Goal: Task Accomplishment & Management: Use online tool/utility

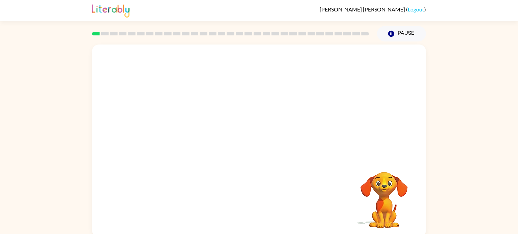
click at [240, 103] on video "Your browser must support playing .mp4 files to use Literably. Please try using…" at bounding box center [259, 100] width 334 height 113
click at [261, 147] on icon "button" at bounding box center [259, 144] width 12 height 12
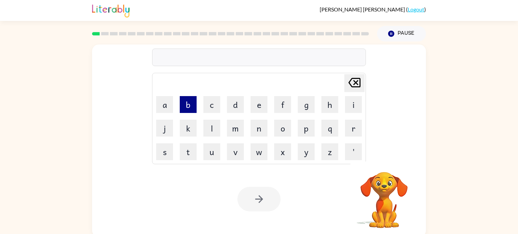
click at [184, 109] on button "b" at bounding box center [188, 104] width 17 height 17
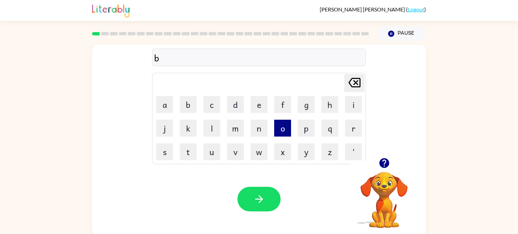
click at [286, 129] on button "o" at bounding box center [282, 128] width 17 height 17
click at [353, 129] on button "r" at bounding box center [353, 128] width 17 height 17
click at [235, 106] on button "d" at bounding box center [235, 104] width 17 height 17
click at [256, 106] on button "e" at bounding box center [258, 104] width 17 height 17
click at [353, 132] on button "r" at bounding box center [353, 128] width 17 height 17
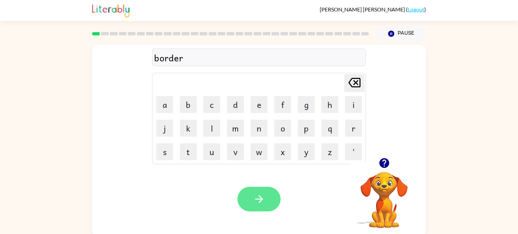
click at [259, 199] on icon "button" at bounding box center [259, 199] width 12 height 12
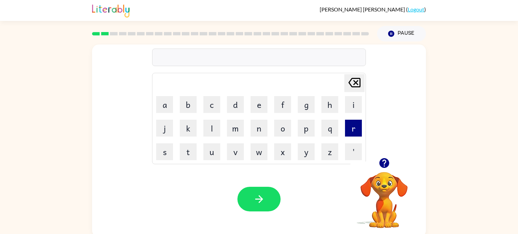
click at [353, 128] on button "r" at bounding box center [353, 128] width 17 height 17
click at [283, 133] on button "o" at bounding box center [282, 128] width 17 height 17
click at [213, 150] on button "u" at bounding box center [211, 151] width 17 height 17
click at [255, 131] on button "n" at bounding box center [258, 128] width 17 height 17
click at [236, 110] on button "d" at bounding box center [235, 104] width 17 height 17
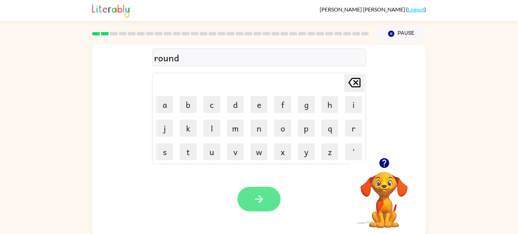
click at [267, 200] on button "button" at bounding box center [258, 199] width 43 height 25
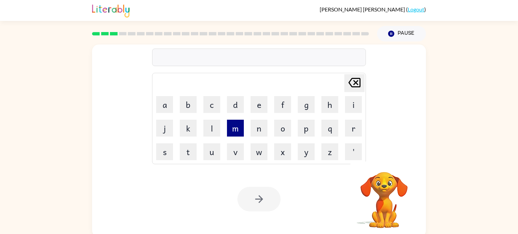
click at [238, 133] on button "m" at bounding box center [235, 128] width 17 height 17
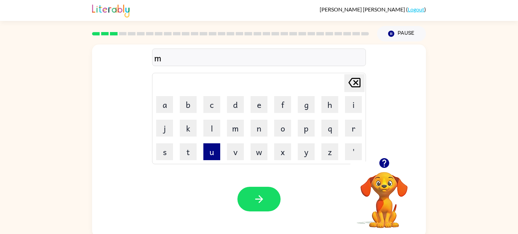
click at [213, 156] on button "u" at bounding box center [211, 151] width 17 height 17
click at [352, 86] on icon "Delete Delete last character input" at bounding box center [354, 82] width 16 height 16
click at [265, 101] on button "e" at bounding box center [258, 104] width 17 height 17
click at [356, 86] on icon "Delete Delete last character input" at bounding box center [354, 82] width 16 height 16
click at [165, 112] on button "a" at bounding box center [164, 104] width 17 height 17
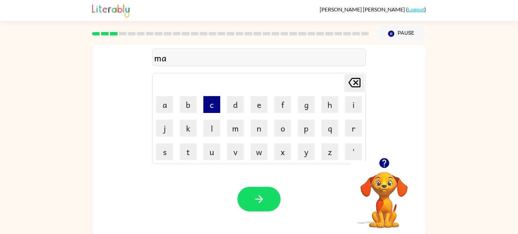
click at [207, 110] on button "c" at bounding box center [211, 104] width 17 height 17
click at [326, 108] on button "h" at bounding box center [329, 104] width 17 height 17
type button "h"
click at [303, 107] on button "g" at bounding box center [306, 104] width 17 height 17
click at [327, 103] on button "h" at bounding box center [329, 104] width 17 height 17
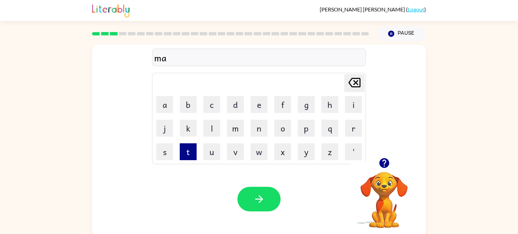
click at [191, 154] on button "t" at bounding box center [188, 151] width 17 height 17
click at [329, 112] on button "h" at bounding box center [329, 104] width 17 height 17
click at [308, 132] on button "p" at bounding box center [306, 128] width 17 height 17
type button "p"
click at [303, 103] on button "g" at bounding box center [306, 104] width 17 height 17
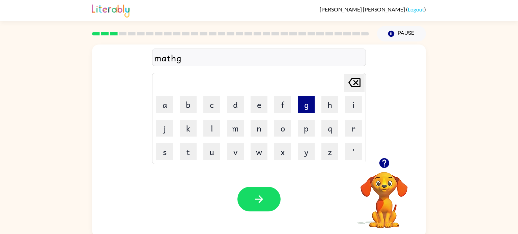
type button "g"
click at [210, 109] on button "c" at bounding box center [211, 104] width 17 height 17
click at [326, 107] on button "h" at bounding box center [329, 104] width 17 height 17
click at [256, 108] on button "e" at bounding box center [258, 104] width 17 height 17
click at [351, 106] on button "i" at bounding box center [353, 104] width 17 height 17
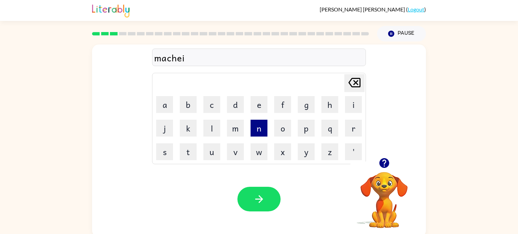
click at [260, 127] on button "n" at bounding box center [258, 128] width 17 height 17
click at [262, 199] on icon "button" at bounding box center [259, 199] width 12 height 12
click at [194, 154] on button "t" at bounding box center [188, 151] width 17 height 17
click at [349, 124] on button "r" at bounding box center [353, 128] width 17 height 17
click at [160, 111] on button "a" at bounding box center [164, 104] width 17 height 17
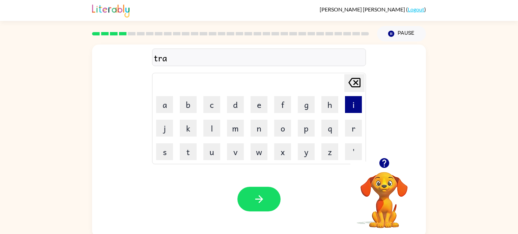
click at [353, 105] on button "i" at bounding box center [353, 104] width 17 height 17
click at [255, 127] on button "n" at bounding box center [258, 128] width 17 height 17
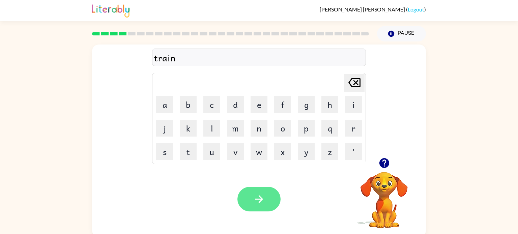
click at [252, 199] on button "button" at bounding box center [258, 199] width 43 height 25
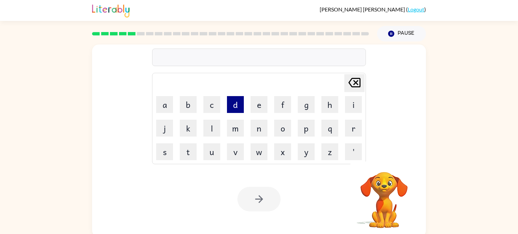
click at [236, 109] on button "d" at bounding box center [235, 104] width 17 height 17
click at [263, 105] on button "e" at bounding box center [258, 104] width 17 height 17
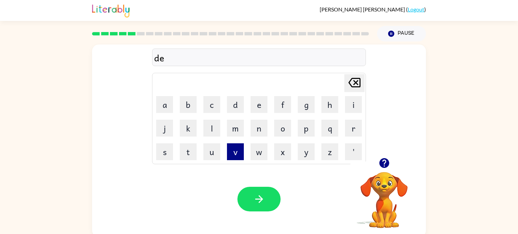
click at [237, 153] on button "v" at bounding box center [235, 151] width 17 height 17
type button "v"
click at [286, 103] on button "f" at bounding box center [282, 104] width 17 height 17
click at [259, 108] on button "e" at bounding box center [258, 104] width 17 height 17
click at [260, 127] on button "n" at bounding box center [258, 128] width 17 height 17
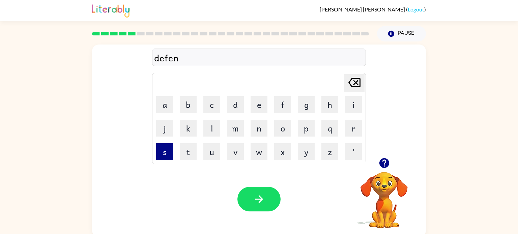
click at [168, 152] on button "s" at bounding box center [164, 151] width 17 height 17
click at [356, 107] on button "i" at bounding box center [353, 104] width 17 height 17
click at [237, 149] on button "v" at bounding box center [235, 151] width 17 height 17
click at [259, 103] on button "e" at bounding box center [258, 104] width 17 height 17
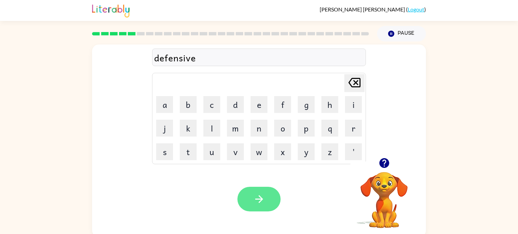
click at [265, 201] on button "button" at bounding box center [258, 199] width 43 height 25
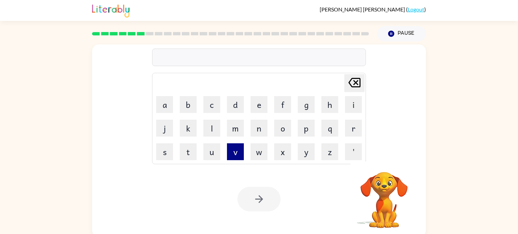
click at [229, 151] on button "v" at bounding box center [235, 151] width 17 height 17
click at [163, 104] on button "a" at bounding box center [164, 104] width 17 height 17
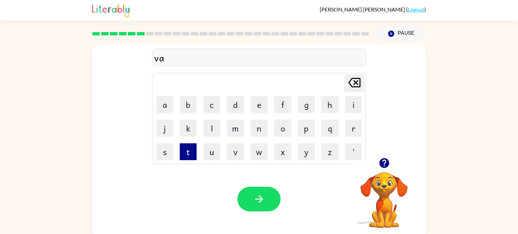
click at [192, 154] on button "t" at bounding box center [188, 151] width 17 height 17
click at [354, 105] on button "i" at bounding box center [353, 104] width 17 height 17
click at [165, 106] on button "a" at bounding box center [164, 104] width 17 height 17
type button "a"
click at [357, 105] on button "i" at bounding box center [353, 104] width 17 height 17
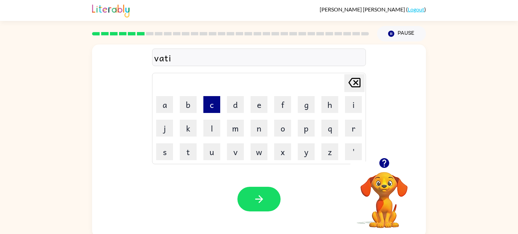
click at [211, 101] on button "c" at bounding box center [211, 104] width 17 height 17
click at [169, 153] on button "s" at bounding box center [164, 151] width 17 height 17
type button "s"
click at [162, 103] on button "a" at bounding box center [164, 104] width 17 height 17
click at [168, 150] on button "s" at bounding box center [164, 151] width 17 height 17
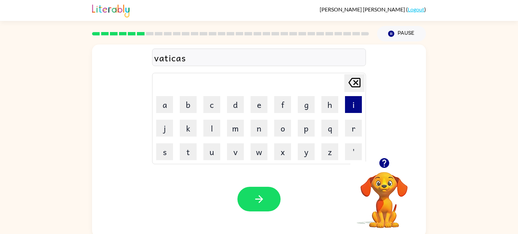
click at [351, 106] on button "i" at bounding box center [353, 104] width 17 height 17
click at [258, 121] on button "n" at bounding box center [258, 128] width 17 height 17
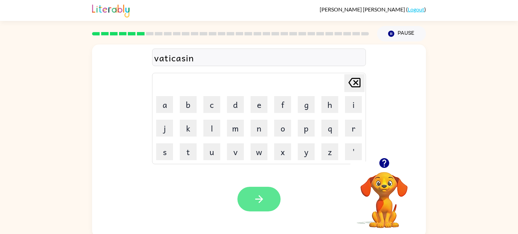
click at [260, 200] on icon "button" at bounding box center [259, 199] width 12 height 12
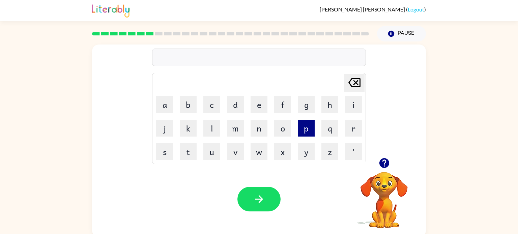
click at [306, 133] on button "p" at bounding box center [306, 128] width 17 height 17
click at [207, 155] on button "u" at bounding box center [211, 151] width 17 height 17
click at [258, 133] on button "n" at bounding box center [258, 128] width 17 height 17
type button "n"
click at [227, 100] on button "d" at bounding box center [235, 104] width 17 height 17
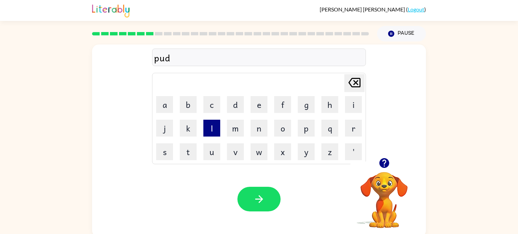
click at [211, 129] on button "l" at bounding box center [211, 128] width 17 height 17
click at [259, 102] on button "e" at bounding box center [258, 104] width 17 height 17
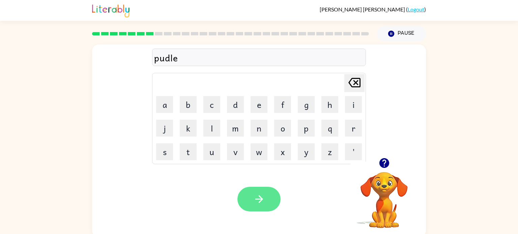
click at [265, 199] on button "button" at bounding box center [258, 199] width 43 height 25
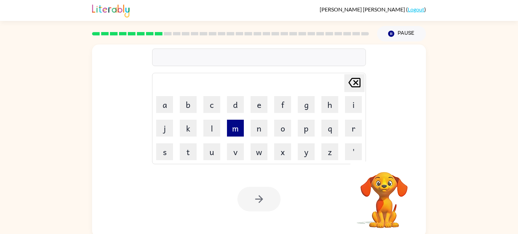
click at [237, 133] on button "m" at bounding box center [235, 128] width 17 height 17
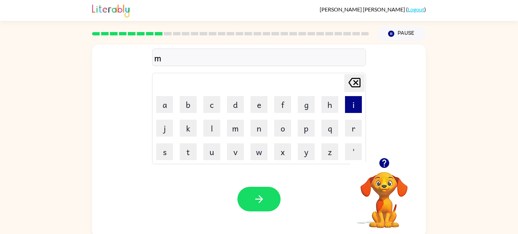
click at [353, 106] on button "i" at bounding box center [353, 104] width 17 height 17
click at [358, 128] on button "r" at bounding box center [353, 128] width 17 height 17
click at [165, 103] on button "a" at bounding box center [164, 104] width 17 height 17
click at [188, 153] on button "t" at bounding box center [188, 151] width 17 height 17
type button "t"
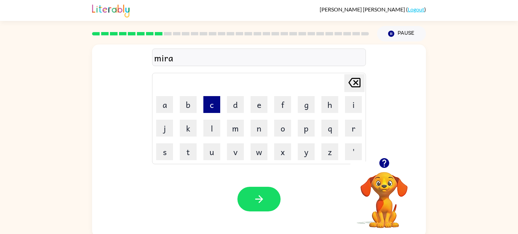
click at [214, 104] on button "c" at bounding box center [211, 104] width 17 height 17
click at [262, 131] on button "n" at bounding box center [258, 128] width 17 height 17
click at [211, 124] on button "l" at bounding box center [211, 128] width 17 height 17
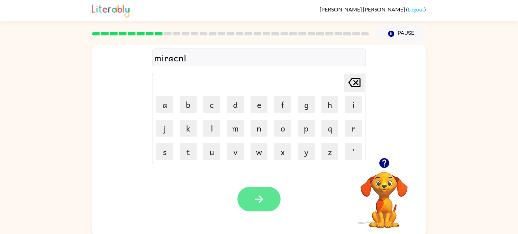
click at [265, 199] on button "button" at bounding box center [258, 199] width 43 height 25
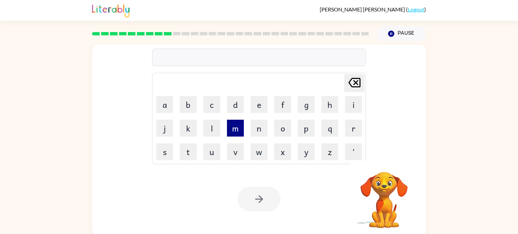
click at [237, 131] on button "m" at bounding box center [235, 128] width 17 height 17
click at [353, 104] on button "i" at bounding box center [353, 104] width 17 height 17
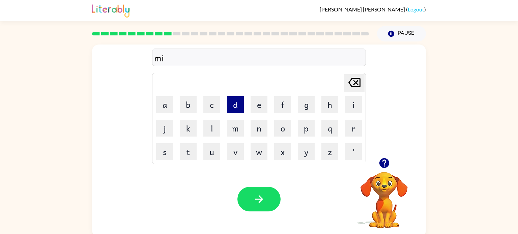
click at [235, 105] on button "d" at bounding box center [235, 104] width 17 height 17
click at [236, 135] on button "m" at bounding box center [235, 128] width 17 height 17
click at [287, 128] on button "o" at bounding box center [282, 128] width 17 height 17
click at [347, 131] on button "r" at bounding box center [353, 128] width 17 height 17
click at [259, 128] on button "n" at bounding box center [258, 128] width 17 height 17
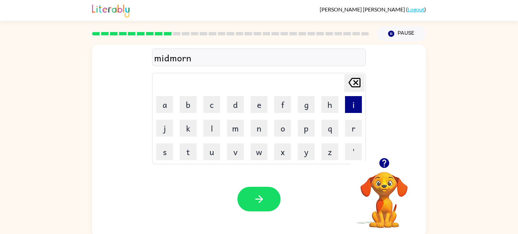
click at [349, 107] on button "i" at bounding box center [353, 104] width 17 height 17
click at [260, 128] on button "n" at bounding box center [258, 128] width 17 height 17
click at [308, 103] on button "g" at bounding box center [306, 104] width 17 height 17
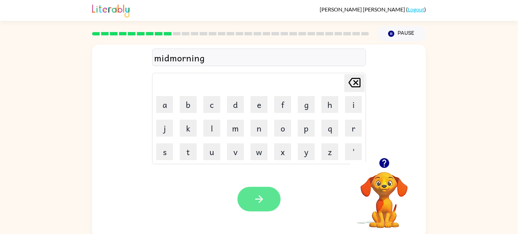
click at [255, 195] on icon "button" at bounding box center [259, 199] width 12 height 12
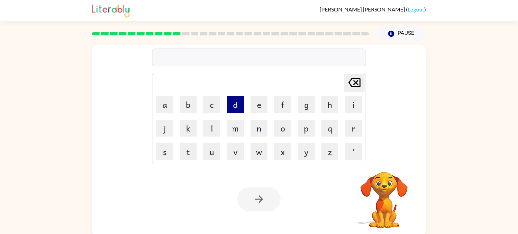
click at [236, 104] on button "d" at bounding box center [235, 104] width 17 height 17
click at [354, 106] on button "i" at bounding box center [353, 104] width 17 height 17
click at [163, 154] on button "s" at bounding box center [164, 151] width 17 height 17
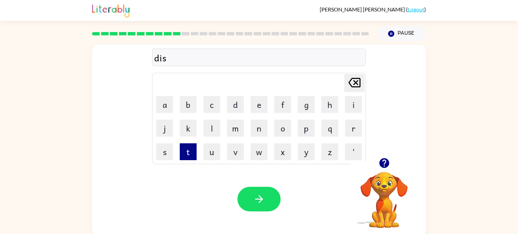
click at [189, 158] on button "t" at bounding box center [188, 151] width 17 height 17
click at [353, 129] on button "r" at bounding box center [353, 128] width 17 height 17
click at [208, 155] on button "u" at bounding box center [211, 151] width 17 height 17
click at [167, 153] on button "s" at bounding box center [164, 151] width 17 height 17
click at [187, 156] on button "t" at bounding box center [188, 151] width 17 height 17
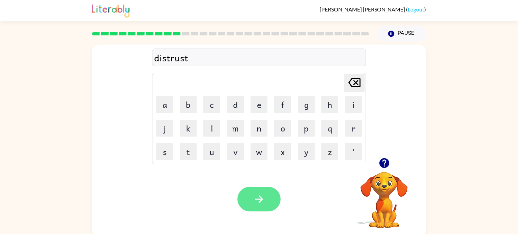
click at [251, 193] on button "button" at bounding box center [258, 199] width 43 height 25
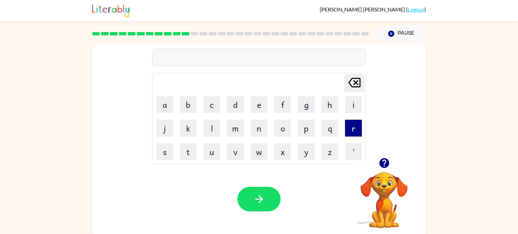
click at [355, 128] on button "r" at bounding box center [353, 128] width 17 height 17
click at [283, 127] on button "o" at bounding box center [282, 128] width 17 height 17
click at [235, 106] on button "d" at bounding box center [235, 104] width 17 height 17
click at [252, 104] on button "e" at bounding box center [258, 104] width 17 height 17
type button "e"
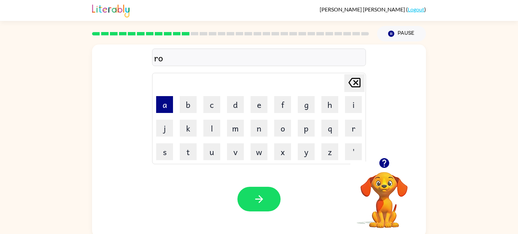
click at [160, 107] on button "a" at bounding box center [164, 104] width 17 height 17
click at [229, 106] on button "d" at bounding box center [235, 104] width 17 height 17
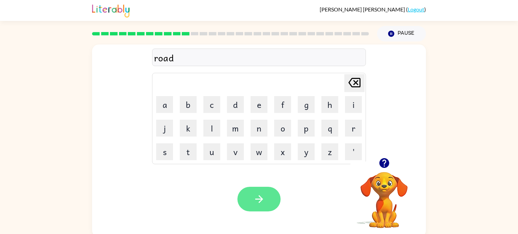
click at [252, 196] on button "button" at bounding box center [258, 199] width 43 height 25
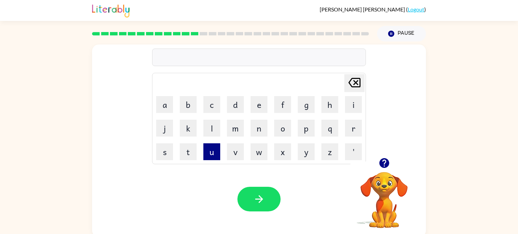
click at [213, 151] on button "u" at bounding box center [211, 151] width 17 height 17
click at [307, 129] on button "p" at bounding box center [306, 128] width 17 height 17
click at [304, 107] on button "g" at bounding box center [306, 104] width 17 height 17
click at [354, 133] on button "r" at bounding box center [353, 128] width 17 height 17
click at [164, 104] on button "a" at bounding box center [164, 104] width 17 height 17
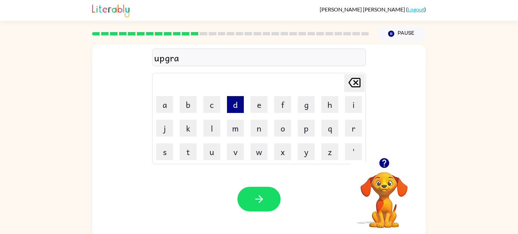
click at [236, 105] on button "d" at bounding box center [235, 104] width 17 height 17
click at [258, 106] on button "e" at bounding box center [258, 104] width 17 height 17
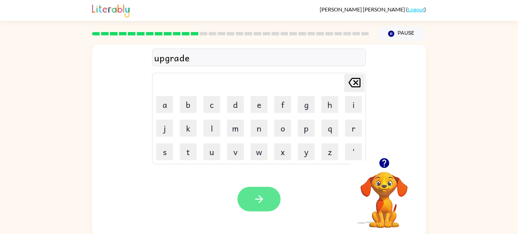
click at [248, 192] on button "button" at bounding box center [258, 199] width 43 height 25
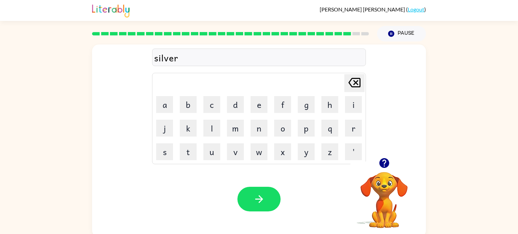
scroll to position [3, 0]
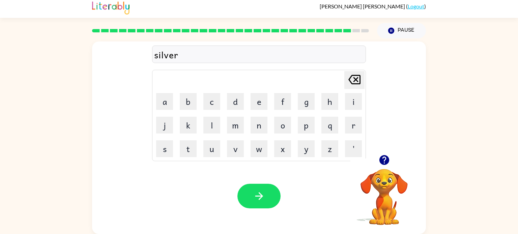
click at [217, 56] on div "silver" at bounding box center [259, 55] width 210 height 14
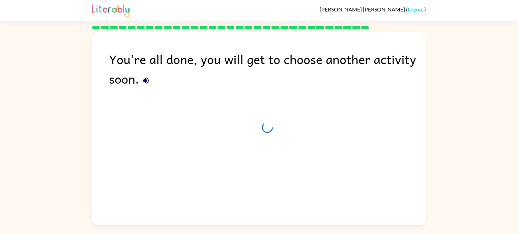
scroll to position [0, 0]
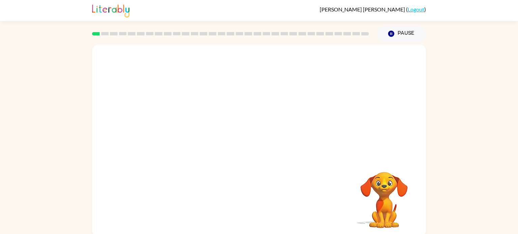
click at [187, 130] on video "Your browser must support playing .mp4 files to use Literably. Please try using…" at bounding box center [259, 100] width 334 height 113
click at [256, 147] on icon "button" at bounding box center [259, 144] width 12 height 12
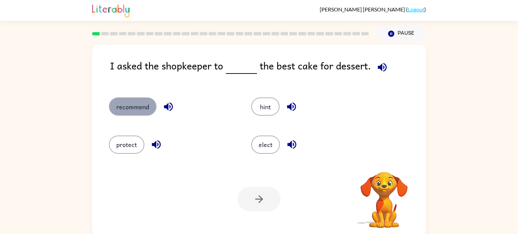
click at [136, 111] on button "recommend" at bounding box center [133, 106] width 48 height 18
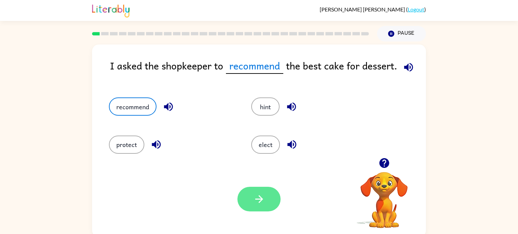
click at [109, 97] on button "recommend" at bounding box center [133, 106] width 48 height 18
click at [263, 192] on button "button" at bounding box center [258, 199] width 43 height 25
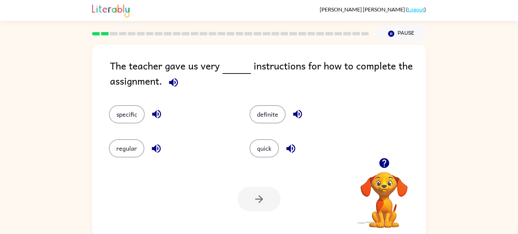
click at [210, 134] on div "regular" at bounding box center [166, 143] width 141 height 34
click at [137, 116] on button "specific" at bounding box center [127, 114] width 36 height 18
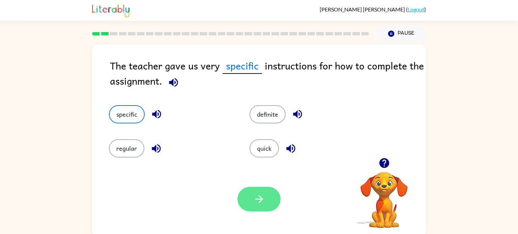
click at [261, 203] on icon "button" at bounding box center [259, 199] width 12 height 12
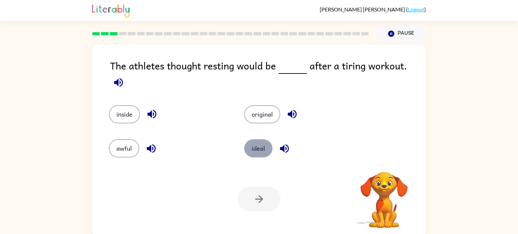
click at [258, 146] on button "ideal" at bounding box center [258, 148] width 28 height 18
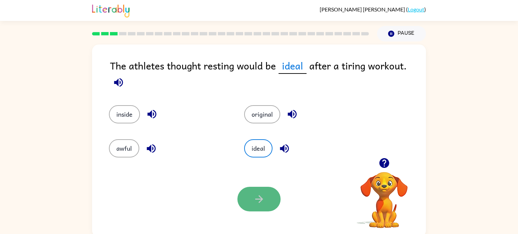
click at [274, 197] on button "button" at bounding box center [258, 199] width 43 height 25
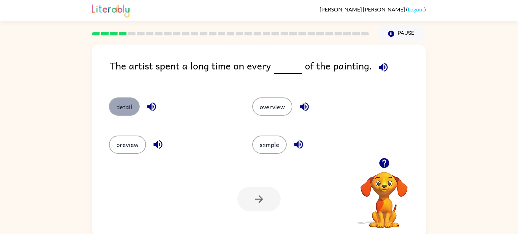
click at [133, 105] on button "detail" at bounding box center [124, 106] width 31 height 18
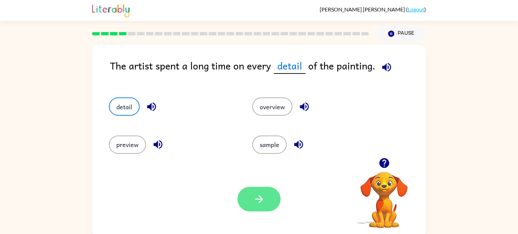
click at [268, 194] on button "button" at bounding box center [258, 199] width 43 height 25
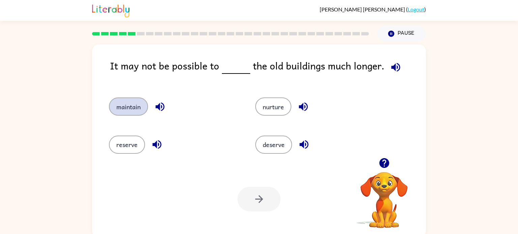
click at [128, 113] on button "maintain" at bounding box center [128, 106] width 39 height 18
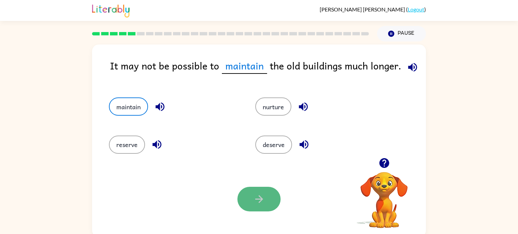
click at [255, 201] on icon "button" at bounding box center [259, 199] width 12 height 12
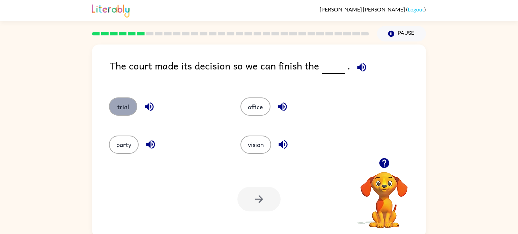
click at [130, 102] on button "trial" at bounding box center [123, 106] width 28 height 18
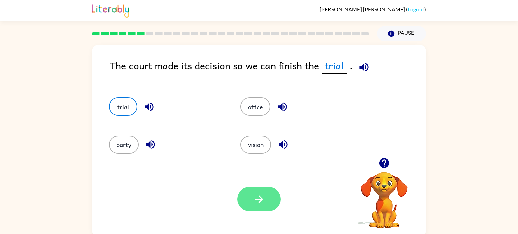
click at [251, 200] on button "button" at bounding box center [258, 199] width 43 height 25
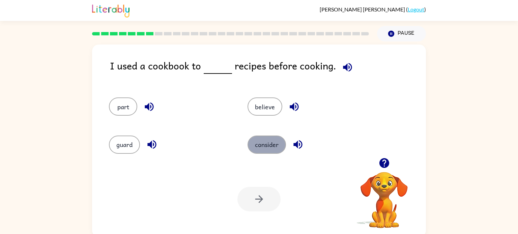
click at [265, 145] on button "consider" at bounding box center [266, 144] width 38 height 18
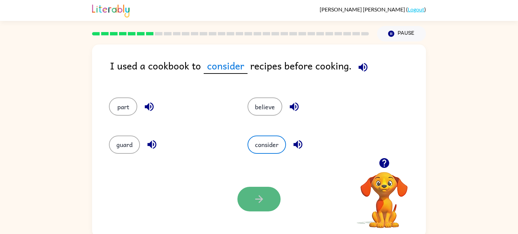
click at [262, 197] on icon "button" at bounding box center [259, 199] width 12 height 12
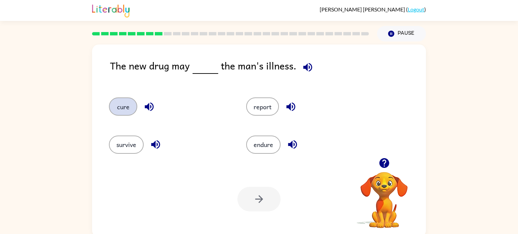
click at [115, 108] on button "cure" at bounding box center [123, 106] width 28 height 18
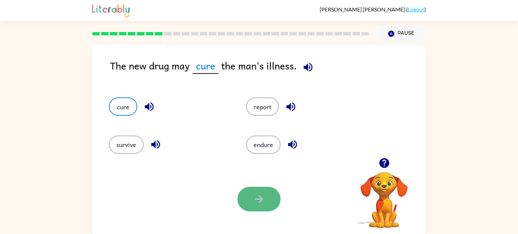
click at [249, 202] on button "button" at bounding box center [258, 199] width 43 height 25
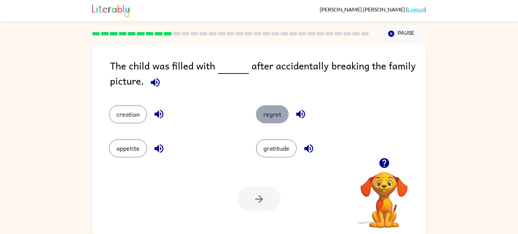
click at [273, 120] on button "regret" at bounding box center [272, 114] width 33 height 18
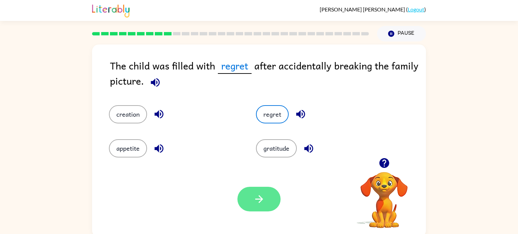
click at [266, 201] on button "button" at bounding box center [258, 199] width 43 height 25
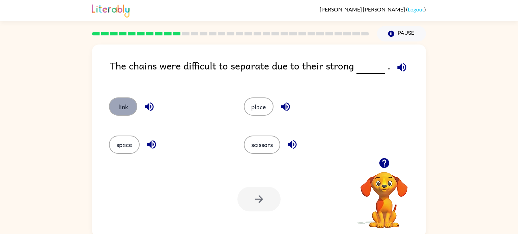
click at [127, 112] on button "link" at bounding box center [123, 106] width 28 height 18
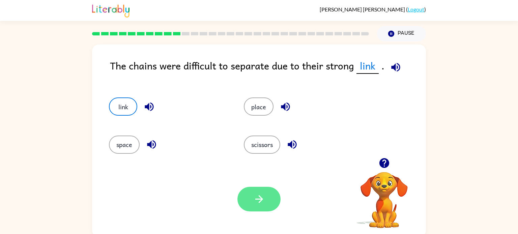
click at [250, 201] on button "button" at bounding box center [258, 199] width 43 height 25
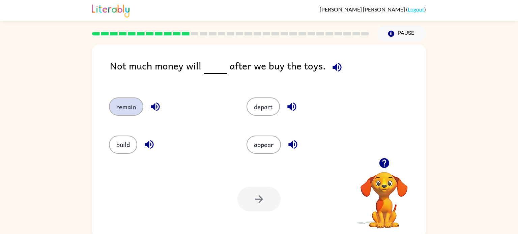
click at [114, 103] on button "remain" at bounding box center [126, 106] width 34 height 18
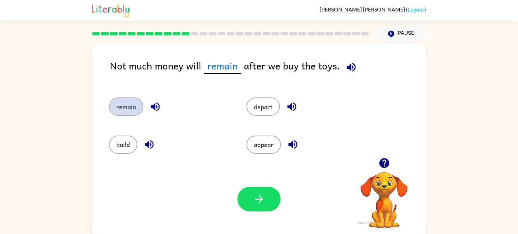
click at [109, 97] on button "remain" at bounding box center [126, 106] width 34 height 18
click at [257, 196] on icon "button" at bounding box center [259, 199] width 12 height 12
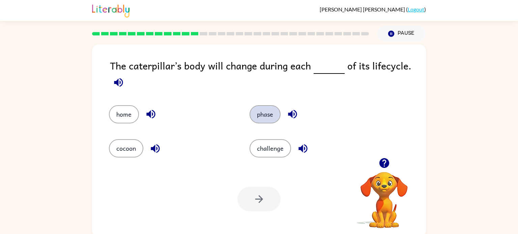
click at [266, 119] on button "phase" at bounding box center [264, 114] width 31 height 18
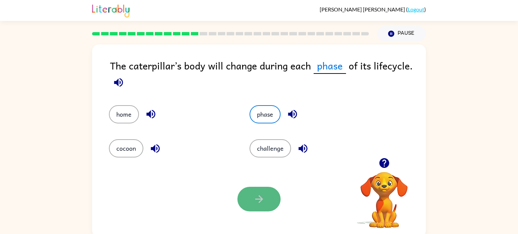
click at [270, 206] on button "button" at bounding box center [258, 199] width 43 height 25
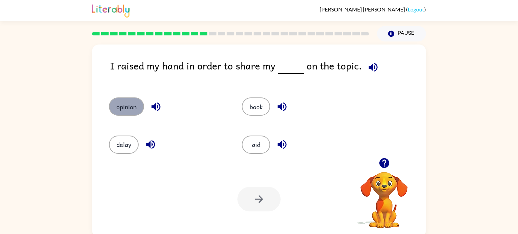
click at [128, 111] on button "opinion" at bounding box center [126, 106] width 35 height 18
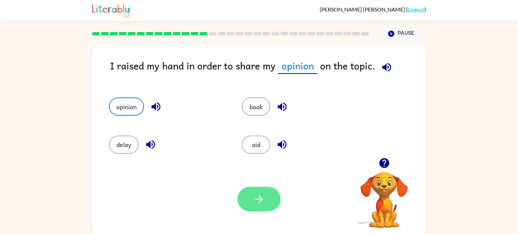
click at [257, 201] on icon "button" at bounding box center [259, 199] width 12 height 12
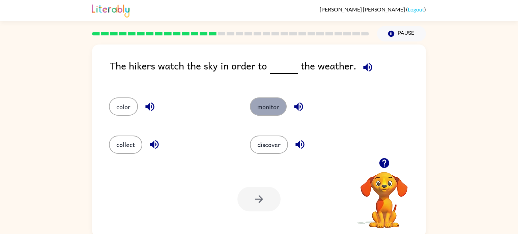
click at [264, 111] on button "monitor" at bounding box center [268, 106] width 37 height 18
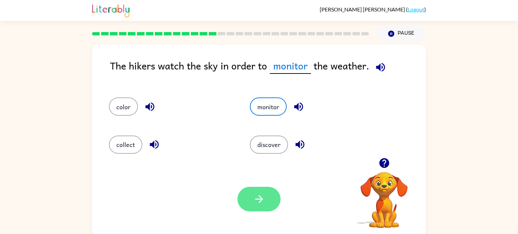
click at [256, 197] on icon "button" at bounding box center [259, 199] width 12 height 12
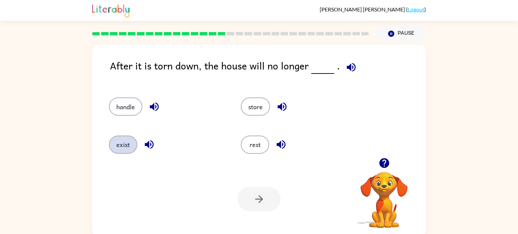
click at [116, 145] on button "exist" at bounding box center [123, 144] width 28 height 18
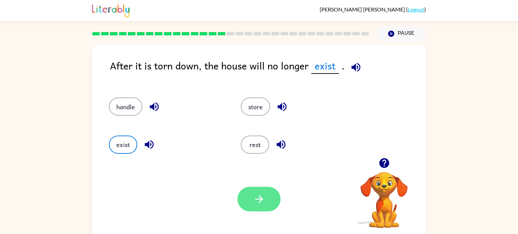
click at [272, 201] on button "button" at bounding box center [258, 199] width 43 height 25
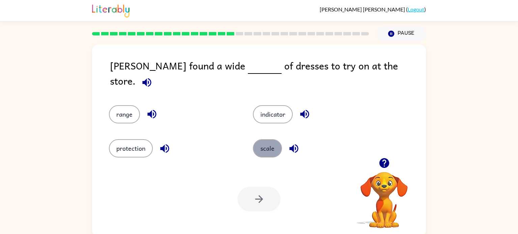
click at [267, 142] on button "scale" at bounding box center [267, 148] width 29 height 18
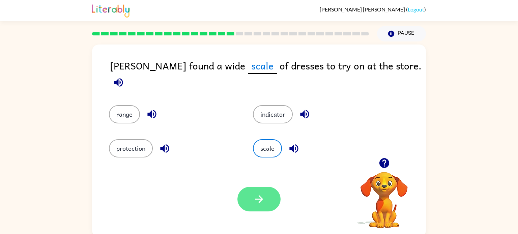
click at [259, 198] on icon "button" at bounding box center [259, 199] width 8 height 8
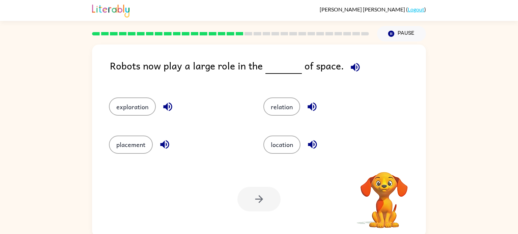
click at [349, 67] on icon "button" at bounding box center [355, 67] width 12 height 12
click at [143, 102] on button "exploration" at bounding box center [132, 106] width 47 height 18
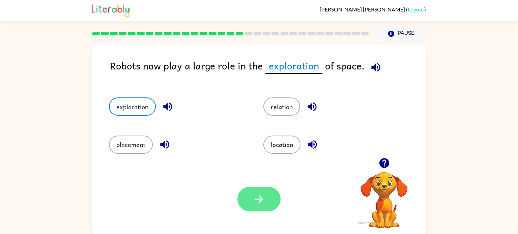
click at [266, 205] on button "button" at bounding box center [258, 199] width 43 height 25
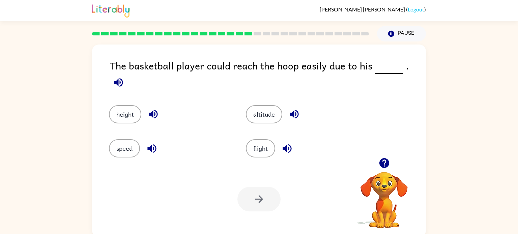
click at [124, 95] on div "height" at bounding box center [164, 109] width 137 height 34
click at [127, 107] on button "height" at bounding box center [125, 114] width 32 height 18
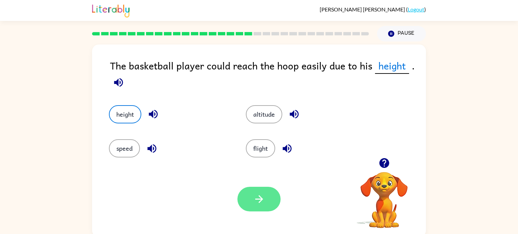
click at [255, 205] on button "button" at bounding box center [258, 199] width 43 height 25
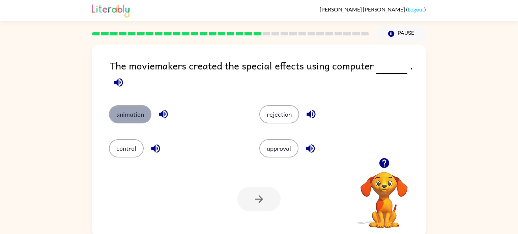
click at [129, 108] on button "animation" at bounding box center [130, 114] width 42 height 18
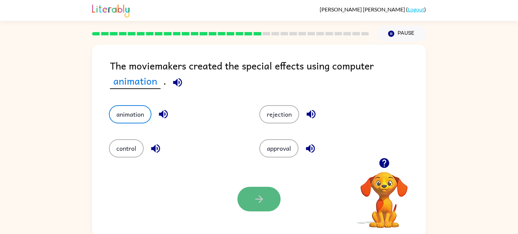
click at [254, 202] on icon "button" at bounding box center [259, 199] width 12 height 12
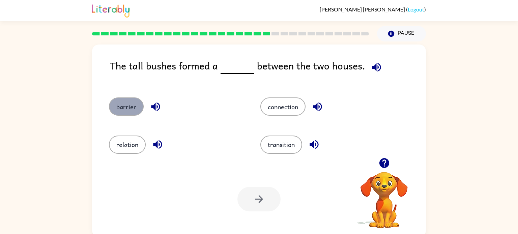
click at [121, 103] on button "barrier" at bounding box center [126, 106] width 35 height 18
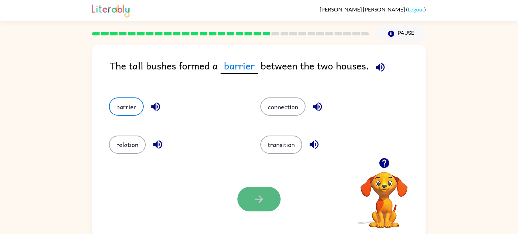
click at [263, 204] on icon "button" at bounding box center [259, 199] width 12 height 12
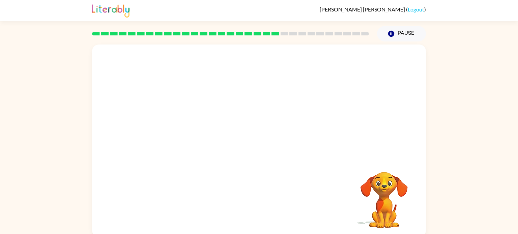
click at [202, 135] on video "Your browser must support playing .mp4 files to use Literably. Please try using…" at bounding box center [259, 100] width 334 height 113
click at [198, 135] on video "Your browser must support playing .mp4 files to use Literably. Please try using…" at bounding box center [259, 100] width 334 height 113
click at [269, 149] on button "button" at bounding box center [258, 144] width 43 height 25
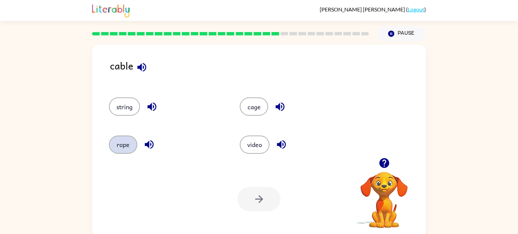
click at [130, 137] on button "rope" at bounding box center [123, 144] width 28 height 18
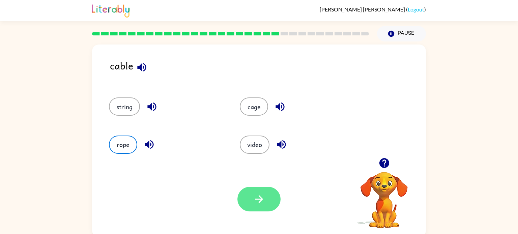
click at [261, 210] on button "button" at bounding box center [258, 199] width 43 height 25
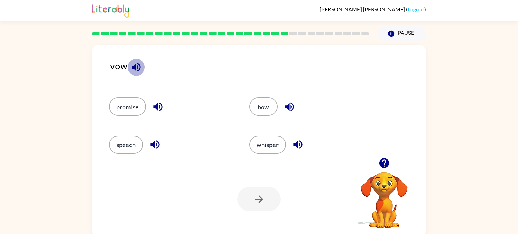
click at [136, 69] on icon "button" at bounding box center [136, 67] width 12 height 12
click at [269, 143] on button "whisper" at bounding box center [267, 144] width 37 height 18
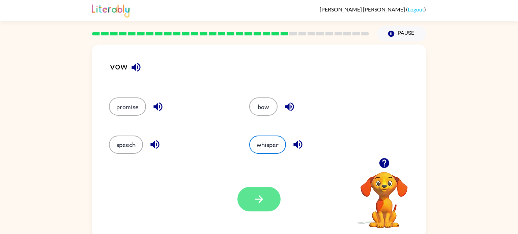
click at [260, 197] on icon "button" at bounding box center [259, 199] width 8 height 8
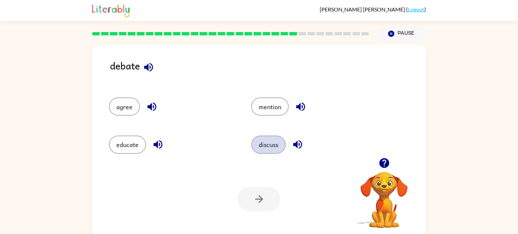
click at [260, 146] on button "discuss" at bounding box center [268, 144] width 34 height 18
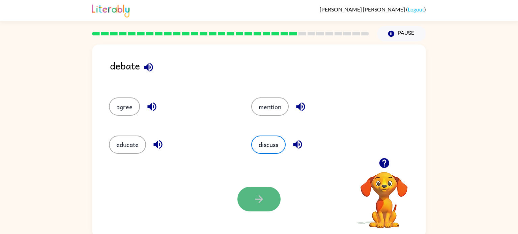
click at [264, 199] on icon "button" at bounding box center [259, 199] width 12 height 12
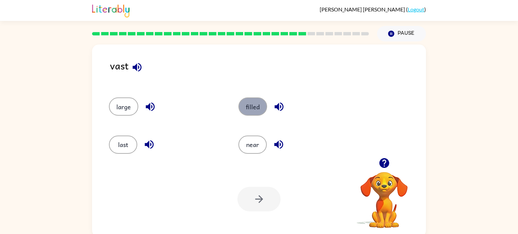
click at [253, 110] on button "filled" at bounding box center [252, 106] width 29 height 18
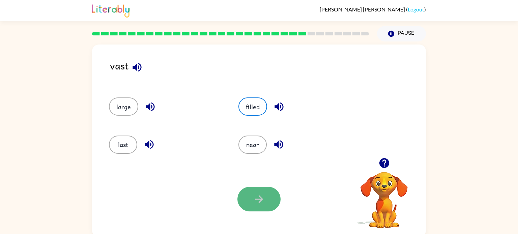
click at [254, 201] on icon "button" at bounding box center [259, 199] width 12 height 12
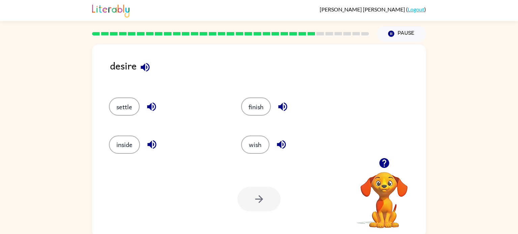
click at [172, 102] on div "settle" at bounding box center [167, 106] width 117 height 18
click at [245, 149] on button "wish" at bounding box center [255, 144] width 28 height 18
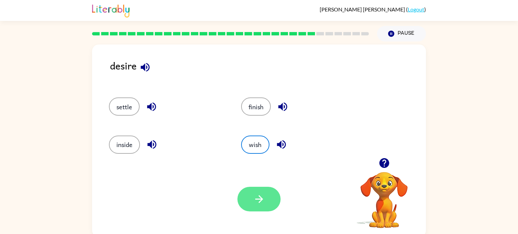
click at [260, 197] on icon "button" at bounding box center [259, 199] width 8 height 8
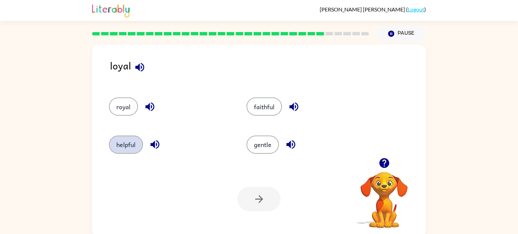
click at [139, 143] on button "helpful" at bounding box center [126, 144] width 34 height 18
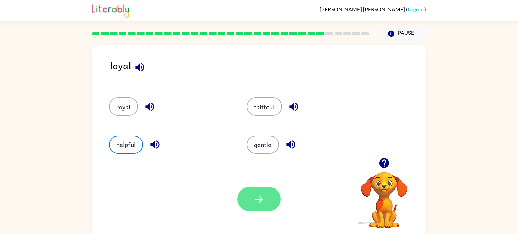
click at [251, 197] on button "button" at bounding box center [258, 199] width 43 height 25
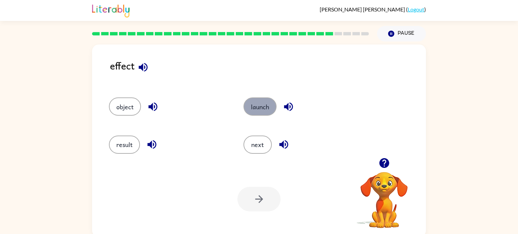
click at [257, 112] on button "launch" at bounding box center [259, 106] width 33 height 18
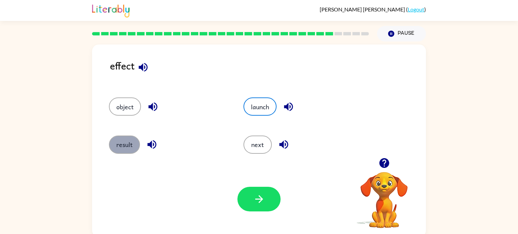
click at [128, 151] on button "result" at bounding box center [124, 144] width 31 height 18
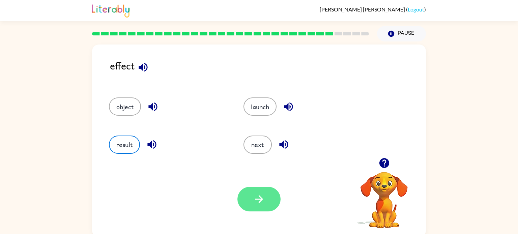
click at [255, 193] on icon "button" at bounding box center [259, 199] width 12 height 12
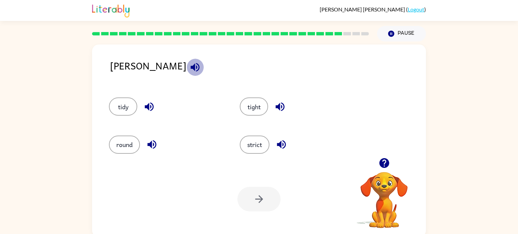
click at [190, 67] on icon "button" at bounding box center [194, 67] width 9 height 9
click at [255, 108] on button "tight" at bounding box center [254, 106] width 28 height 18
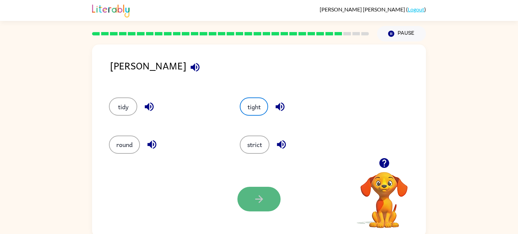
click at [250, 199] on button "button" at bounding box center [258, 199] width 43 height 25
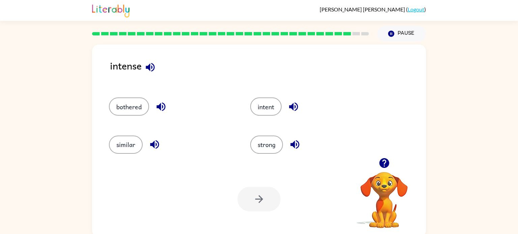
click at [147, 67] on icon "button" at bounding box center [150, 67] width 9 height 9
click at [263, 146] on button "strong" at bounding box center [266, 144] width 33 height 18
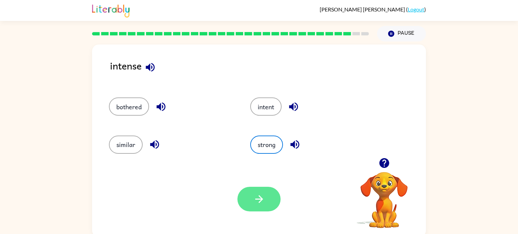
click at [261, 202] on icon "button" at bounding box center [259, 199] width 12 height 12
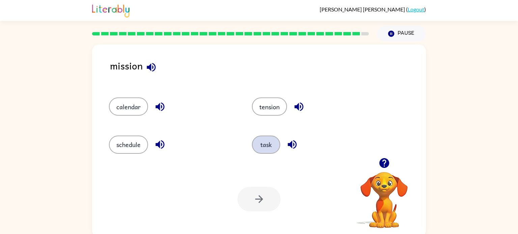
click at [274, 147] on button "task" at bounding box center [266, 144] width 28 height 18
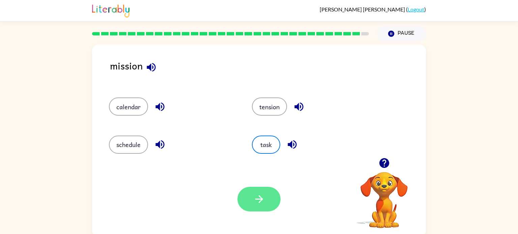
click at [270, 190] on button "button" at bounding box center [258, 199] width 43 height 25
